Goal: Find specific page/section

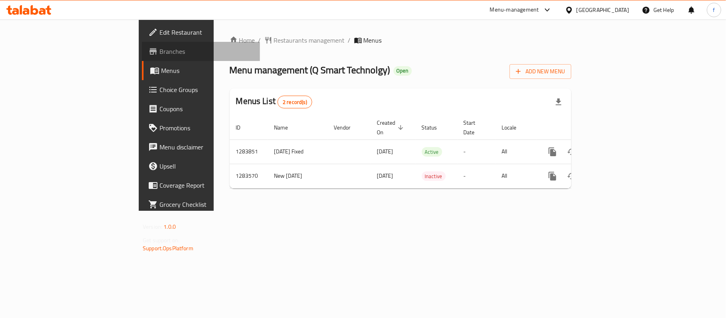
click at [160, 53] on span "Branches" at bounding box center [207, 52] width 94 height 10
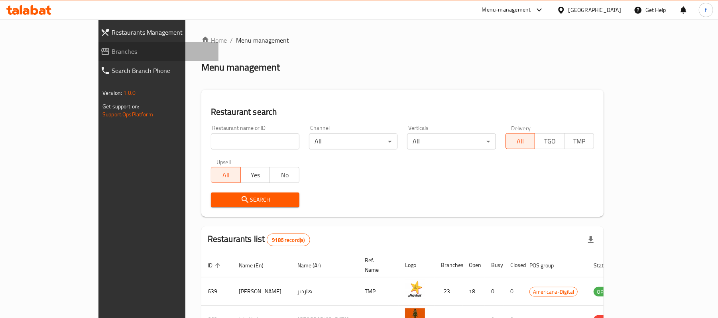
click at [112, 50] on span "Branches" at bounding box center [162, 52] width 100 height 10
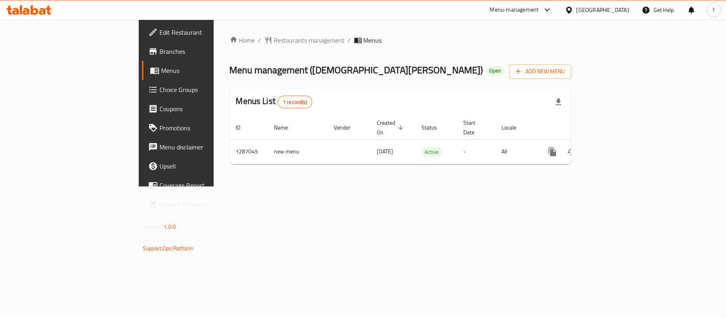
click at [539, 5] on div "Menu-management" at bounding box center [514, 10] width 49 height 10
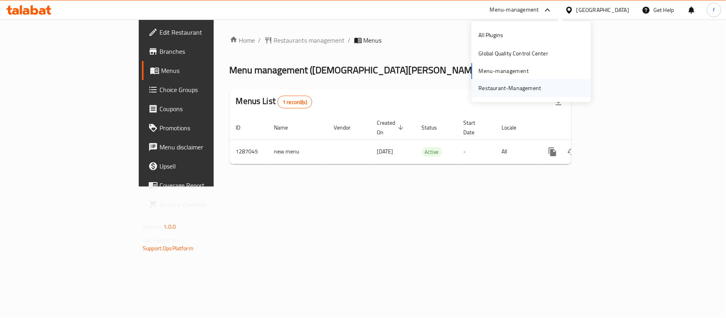
click at [507, 91] on div "Restaurant-Management" at bounding box center [510, 88] width 63 height 9
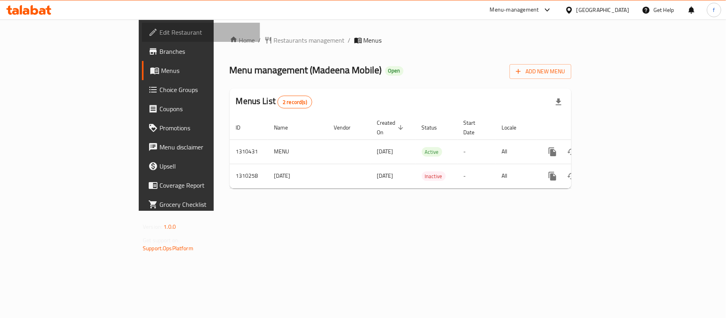
click at [160, 28] on span "Edit Restaurant" at bounding box center [207, 33] width 94 height 10
